Goal: Task Accomplishment & Management: Use online tool/utility

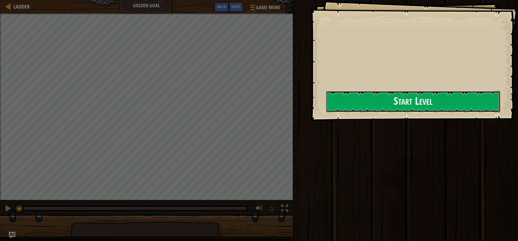
click at [344, 103] on button "Start Level" at bounding box center [413, 101] width 174 height 21
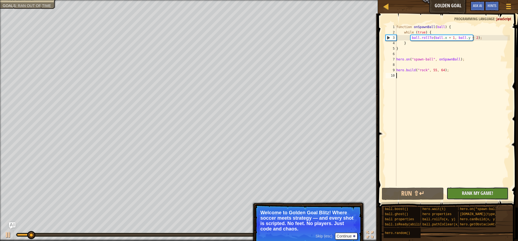
click at [468, 191] on span "Rank My Game!" at bounding box center [477, 193] width 31 height 7
click at [481, 192] on div "No New Code to Rank Rank My Game! Submitting... Submitted for Ranking Failed to…" at bounding box center [475, 193] width 62 height 12
click at [425, 194] on button "Run ⇧↵" at bounding box center [413, 194] width 62 height 12
click at [266, 146] on div "copy 111, 50" at bounding box center [289, 155] width 46 height 19
drag, startPoint x: 69, startPoint y: 235, endPoint x: 28, endPoint y: 251, distance: 44.4
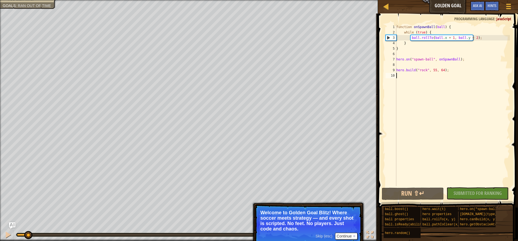
click at [28, 0] on html "Ladder Golden Goal Game Menu Done Hints Ask AI 1 הההההההההההההההההההההההההההההה…" at bounding box center [259, 0] width 518 height 0
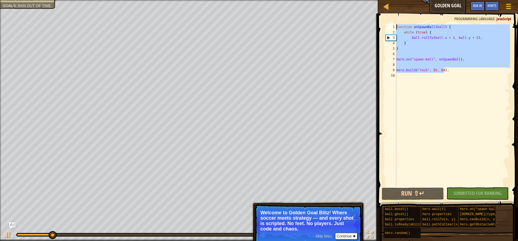
drag, startPoint x: 451, startPoint y: 72, endPoint x: 382, endPoint y: 17, distance: 87.7
click at [382, 17] on div "1 2 3 4 5 6 7 8 9 10 function onSpawnBall ( ball ) { while ( true ) { ball . ro…" at bounding box center [447, 121] width 142 height 210
type textarea "function onSpawnBall(ball) { while (true) {"
click at [466, 78] on div "function onSpawnBall ( ball ) { while ( true ) { ball . rollTo ( ball . x + 1 ,…" at bounding box center [452, 110] width 115 height 173
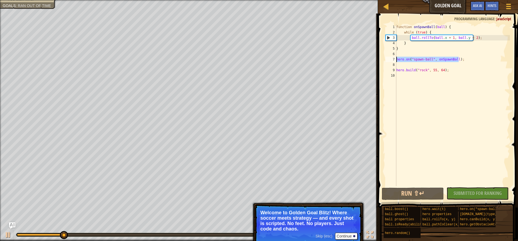
drag, startPoint x: 460, startPoint y: 60, endPoint x: 389, endPoint y: 60, distance: 71.5
click at [389, 60] on div "1 2 3 4 5 6 7 8 9 10 function onSpawnBall ( ball ) { while ( true ) { ball . ro…" at bounding box center [447, 105] width 125 height 162
type textarea "hero.on("spawn-ball", onSpawnBall);"
click at [402, 77] on div "function onSpawnBall ( ball ) { while ( true ) { ball . rollTo ( ball . x + 1 ,…" at bounding box center [452, 110] width 115 height 173
paste textarea "hero.on("spawn-ball", onSpawnBall);"
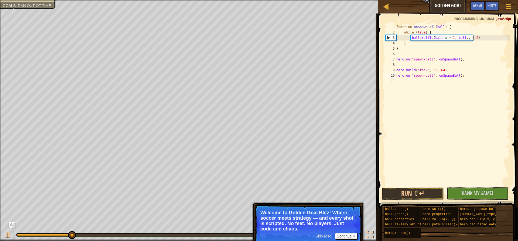
paste textarea "hero.on("spawn-ball", onSpawnBall);"
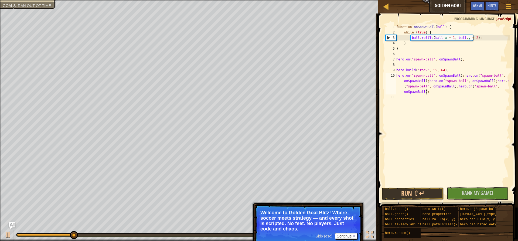
paste textarea "hero.on("spawn-ball", onSpawnBall);"
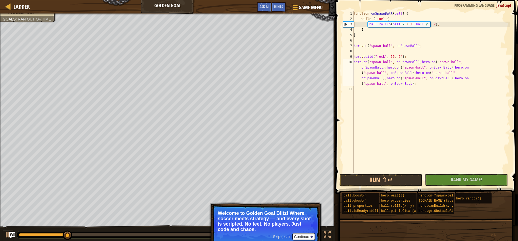
paste textarea "hero.on("spawn-ball", onSpawnBall);"
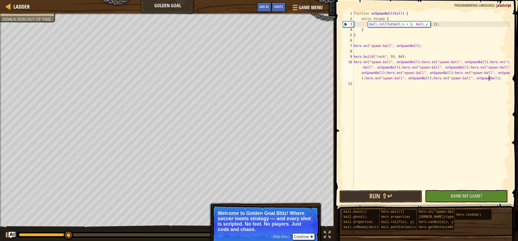
paste textarea "hero.on("spawn-ball", onSpawnBall);"
type textarea "hero.on("spawn-ball", onSpawnBall);hero.on("spawn-ball", onSpawnBall);hero.on("…"
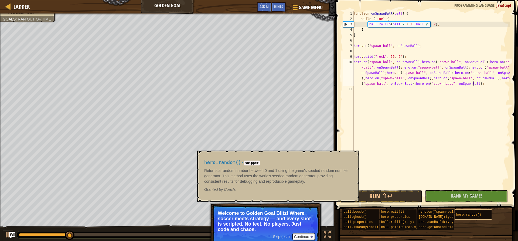
paste textarea
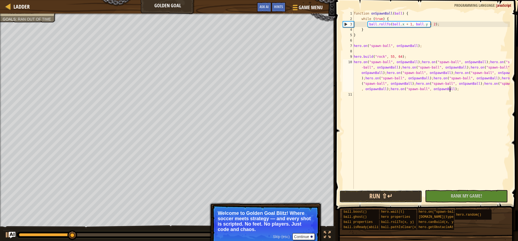
click at [412, 196] on button "Run ⇧↵" at bounding box center [380, 196] width 83 height 12
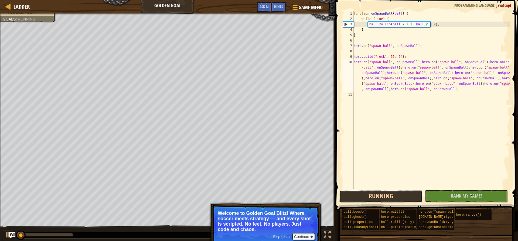
click at [412, 196] on button "Running" at bounding box center [380, 196] width 83 height 12
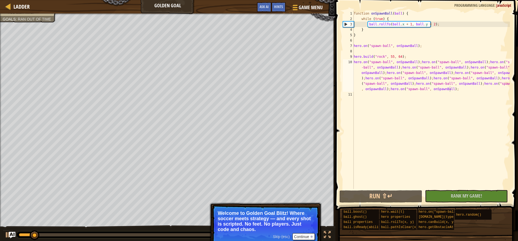
click at [155, 230] on div "♫" at bounding box center [167, 233] width 335 height 16
click at [156, 233] on div at bounding box center [153, 234] width 275 height 7
click at [161, 234] on div at bounding box center [154, 234] width 271 height 3
